Goal: Transaction & Acquisition: Book appointment/travel/reservation

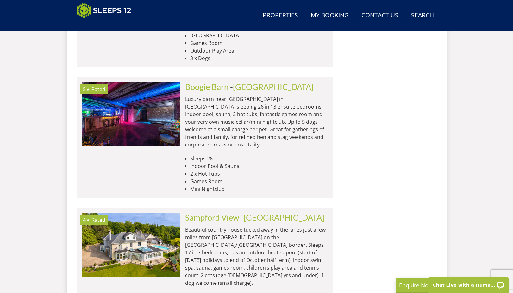
scroll to position [608, 0]
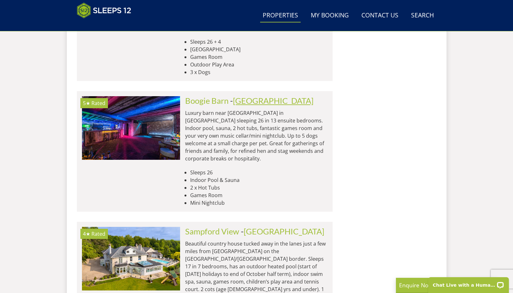
click at [242, 96] on link "[GEOGRAPHIC_DATA]" at bounding box center [273, 100] width 81 height 9
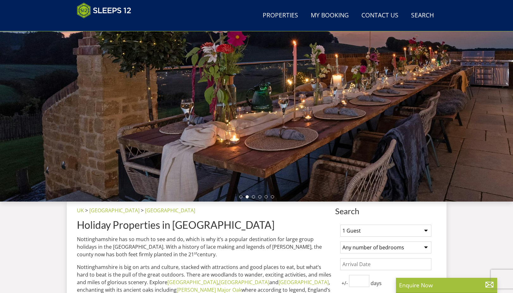
scroll to position [68, 0]
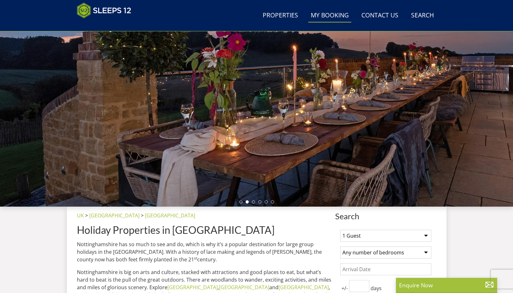
click at [319, 16] on link "My Booking" at bounding box center [329, 16] width 43 height 14
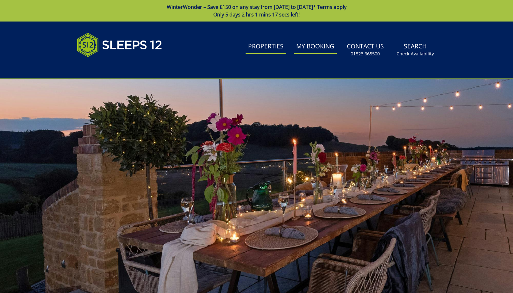
click at [276, 47] on link "Properties" at bounding box center [266, 47] width 41 height 14
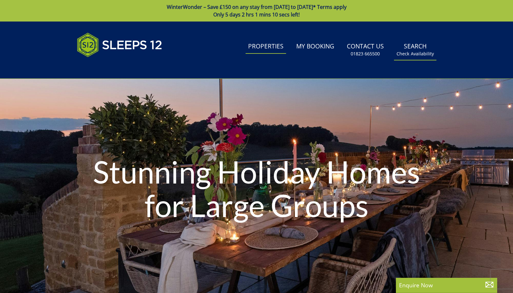
click at [411, 48] on link "Search Check Availability" at bounding box center [415, 50] width 42 height 21
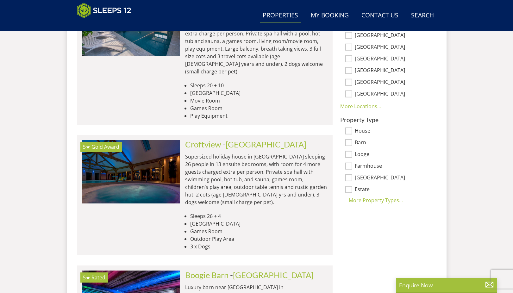
scroll to position [417, 0]
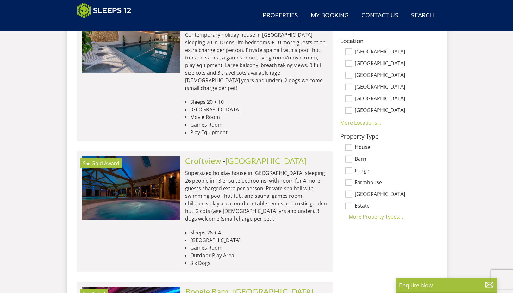
click at [351, 206] on input "Estate" at bounding box center [348, 206] width 7 height 7
checkbox input "true"
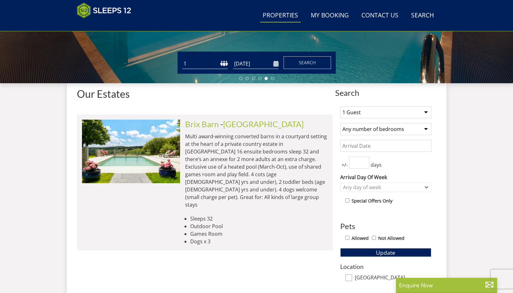
scroll to position [196, 0]
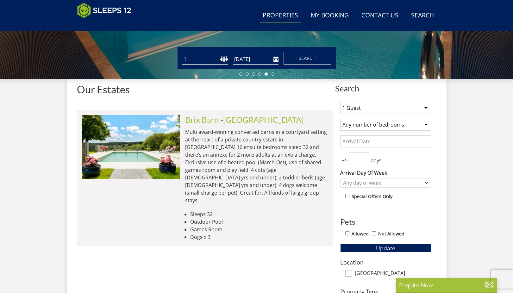
click at [416, 125] on select "Any number of bedrooms 4 Bedrooms 5 Bedrooms 6 Bedrooms 7 Bedrooms 8 Bedrooms 9…" at bounding box center [385, 125] width 91 height 12
select select "5"
click at [340, 119] on select "Any number of bedrooms 4 Bedrooms 5 Bedrooms 6 Bedrooms 7 Bedrooms 8 Bedrooms 9…" at bounding box center [385, 125] width 91 height 12
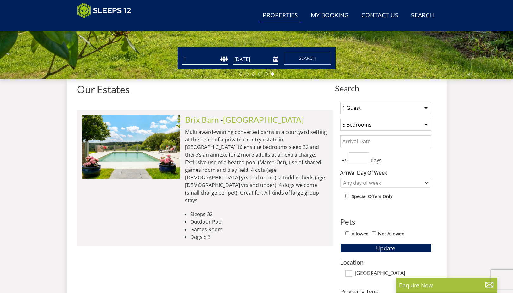
click at [346, 234] on input "Allowed" at bounding box center [347, 233] width 4 height 4
checkbox input "true"
click at [367, 246] on button "Update" at bounding box center [385, 248] width 91 height 9
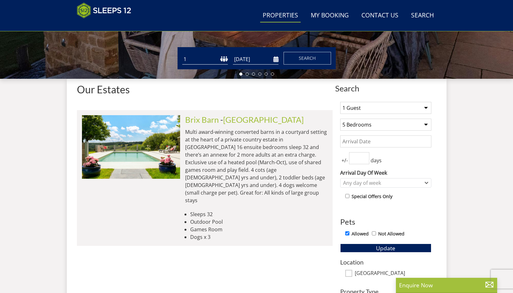
click at [427, 109] on select "1 Guest 2 Guests 3 Guests 4 Guests 5 Guests 6 Guests 7 Guests 8 Guests 9 Guests…" at bounding box center [385, 108] width 91 height 12
select select "10"
click at [340, 102] on select "1 Guest 2 Guests 3 Guests 4 Guests 5 Guests 6 Guests 7 Guests 8 Guests 9 Guests…" at bounding box center [385, 108] width 91 height 12
click at [394, 247] on span "Update" at bounding box center [385, 248] width 19 height 8
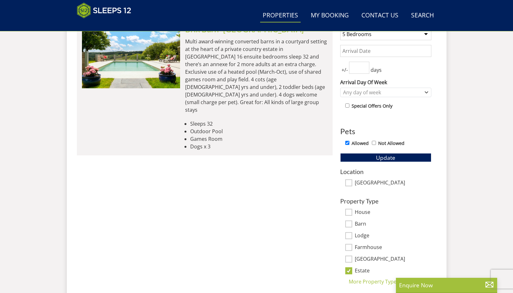
scroll to position [227, 0]
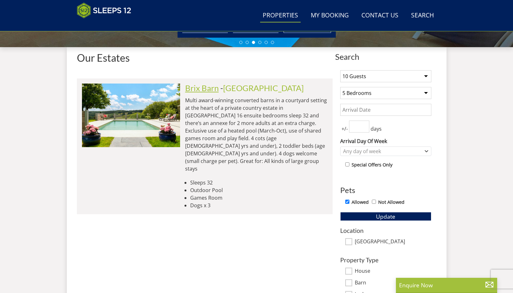
click at [213, 90] on link "Brix Barn" at bounding box center [202, 87] width 34 height 9
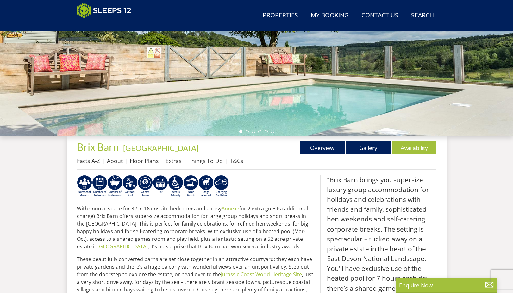
scroll to position [138, 0]
click at [365, 144] on link "Gallery" at bounding box center [368, 147] width 44 height 13
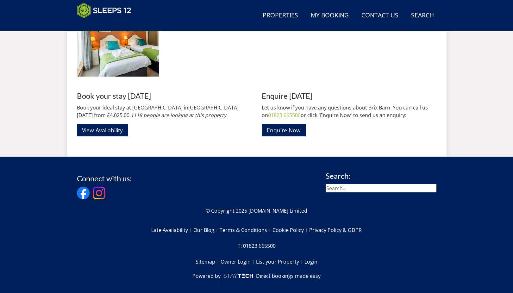
scroll to position [1157, 0]
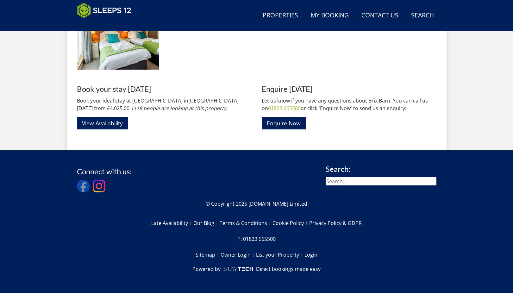
click at [85, 188] on img at bounding box center [83, 186] width 13 height 13
